Goal: Information Seeking & Learning: Learn about a topic

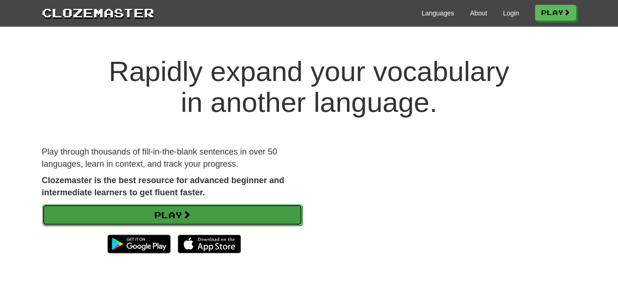
click at [238, 218] on link "Play" at bounding box center [172, 215] width 260 height 22
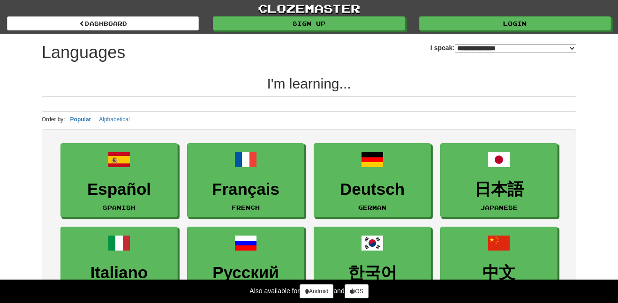
select select "*******"
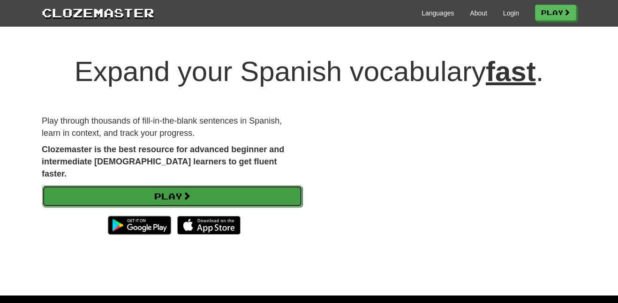
click at [162, 186] on link "Play" at bounding box center [172, 197] width 260 height 22
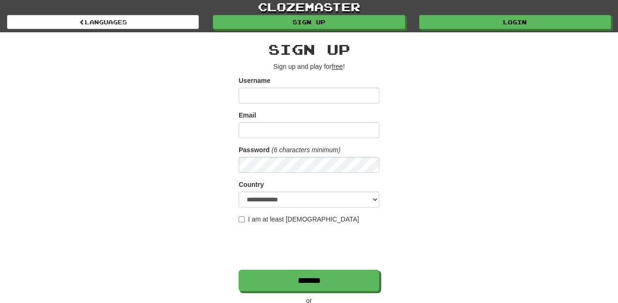
scroll to position [391, 0]
